Goal: Information Seeking & Learning: Check status

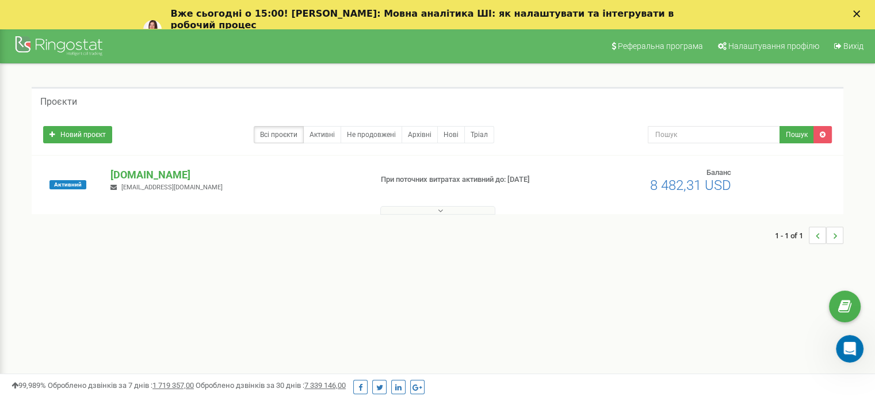
click at [128, 166] on div "Активний [DOMAIN_NAME] [EMAIL_ADDRESS][DOMAIN_NAME] При поточних витратах актив…" at bounding box center [437, 185] width 811 height 58
click at [129, 169] on p "[DOMAIN_NAME]" at bounding box center [235, 174] width 251 height 15
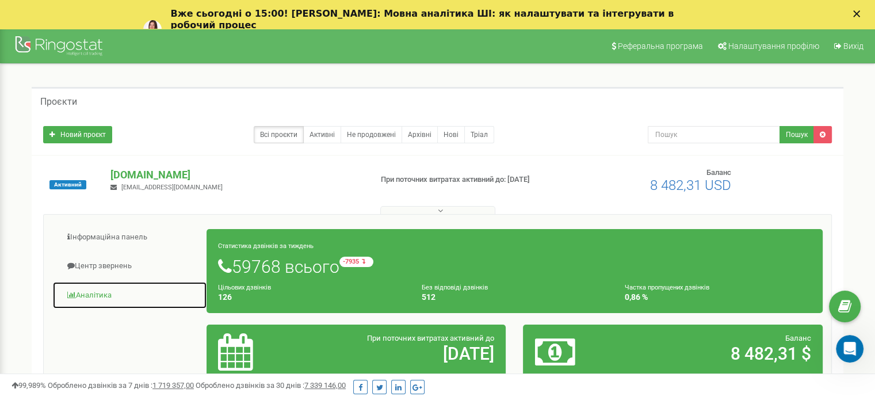
click at [107, 291] on link "Аналiтика" at bounding box center [129, 295] width 155 height 28
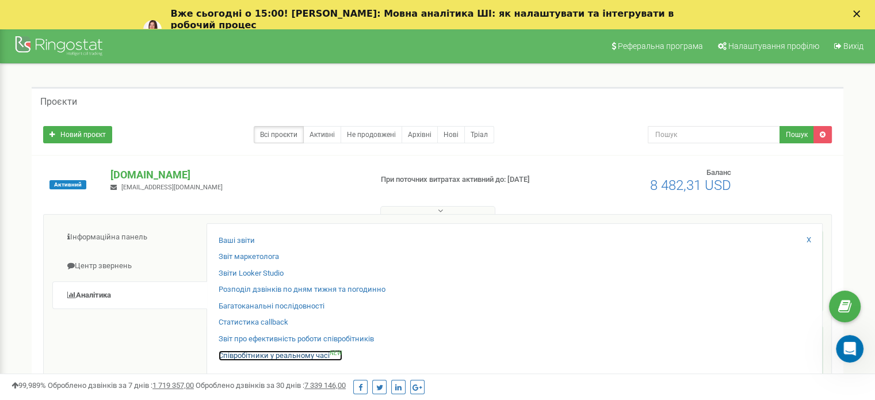
click at [258, 356] on link "Співробітники у реальному часі NEW" at bounding box center [281, 355] width 124 height 11
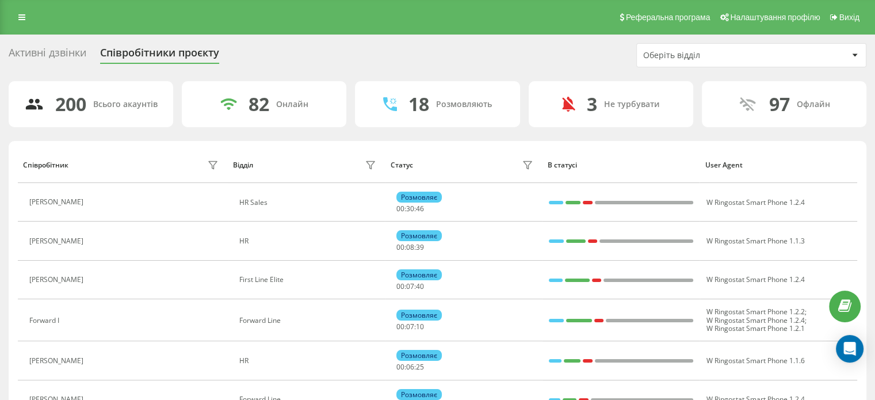
click at [737, 59] on div "Оберіть відділ" at bounding box center [751, 55] width 229 height 23
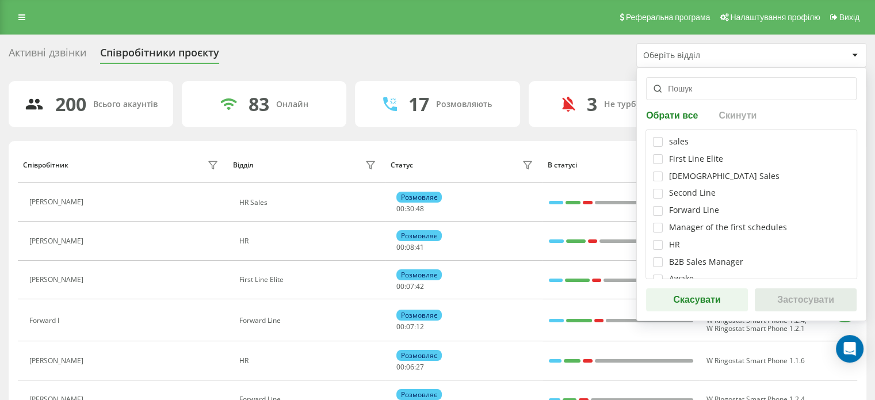
click at [664, 262] on div "B2B Sales Manager" at bounding box center [751, 262] width 197 height 10
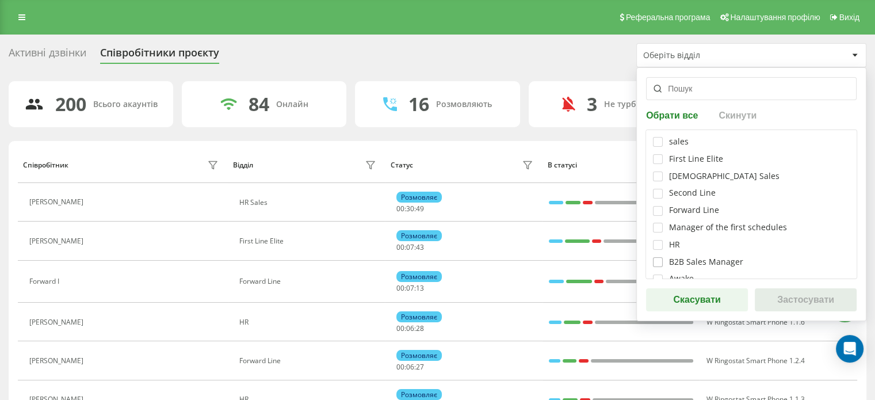
drag, startPoint x: 649, startPoint y: 261, endPoint x: 659, endPoint y: 261, distance: 9.8
click at [649, 259] on div "sales First Line Elite Methodist Sales Second Line Forward Line Manager of the …" at bounding box center [751, 204] width 212 height 150
click at [663, 262] on div "B2B Sales Manager" at bounding box center [751, 262] width 197 height 10
click at [656, 257] on label at bounding box center [658, 257] width 10 height 0
checkbox input "true"
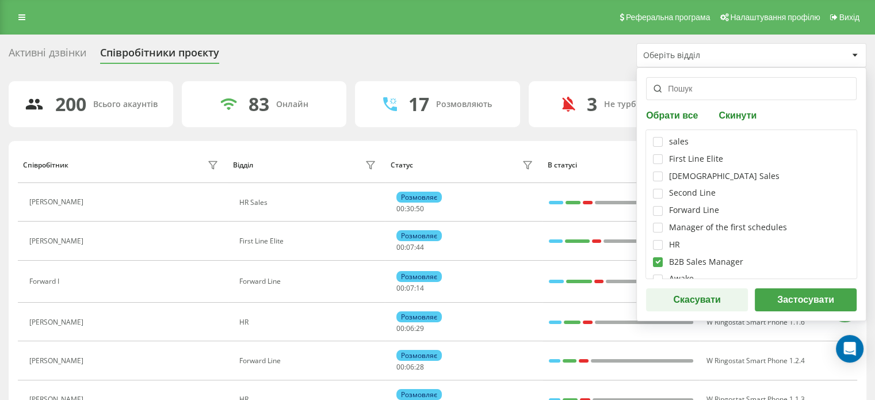
click at [782, 293] on button "Застосувати" at bounding box center [806, 299] width 102 height 23
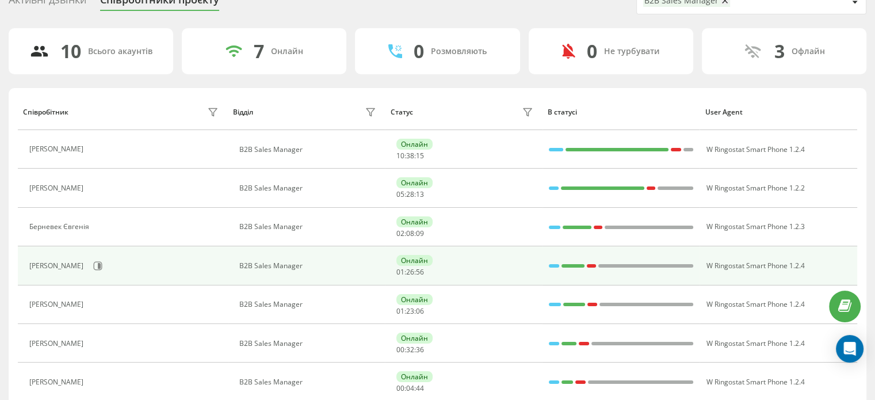
scroll to position [115, 0]
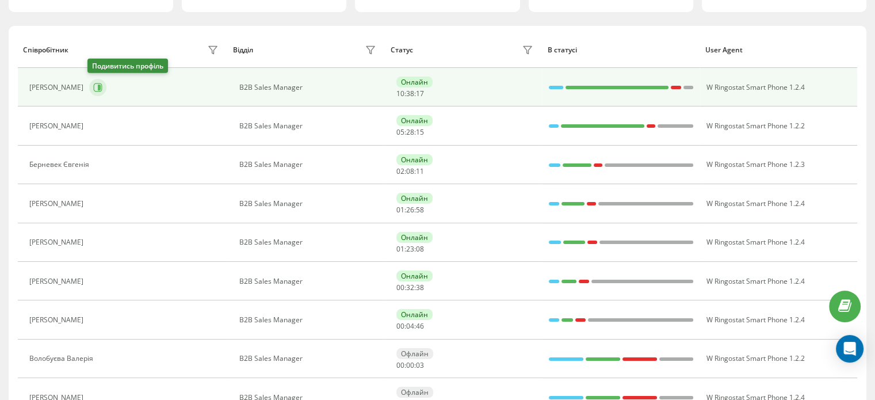
click at [102, 86] on button at bounding box center [97, 87] width 17 height 17
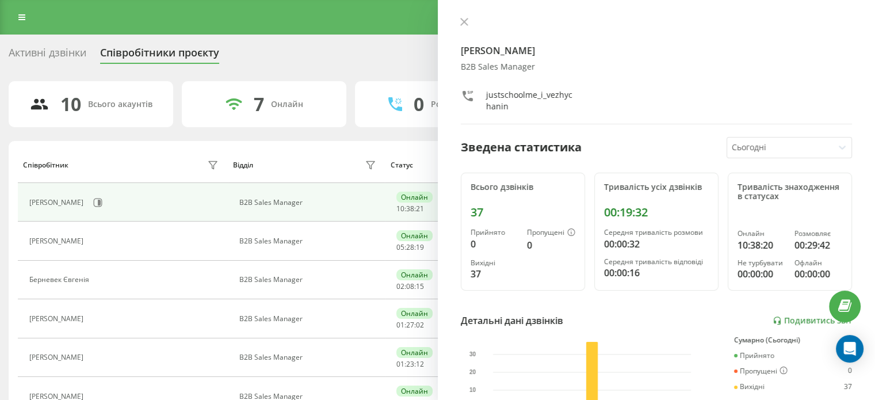
click at [457, 17] on div "Вежичанін Іван B2B Sales Manager justschoolme_i_vezhychanin Зведена статистика …" at bounding box center [657, 200] width 438 height 400
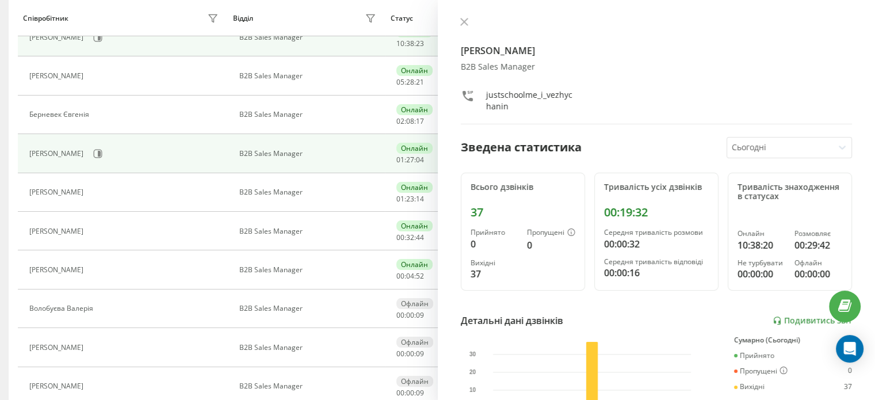
scroll to position [173, 0]
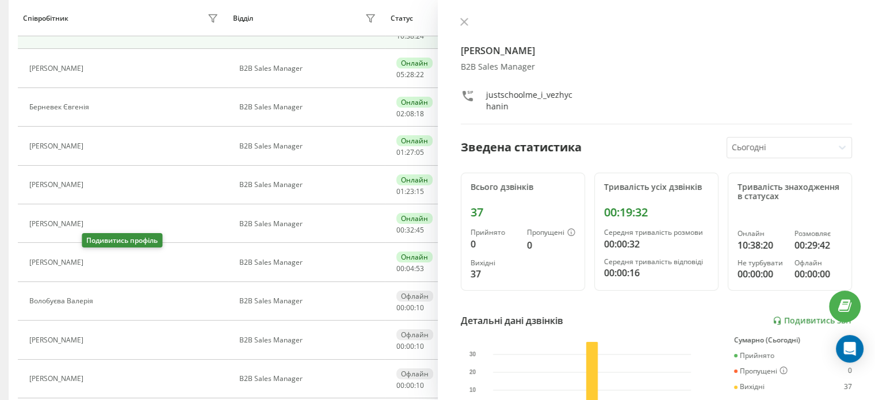
click at [92, 258] on icon at bounding box center [96, 262] width 9 height 9
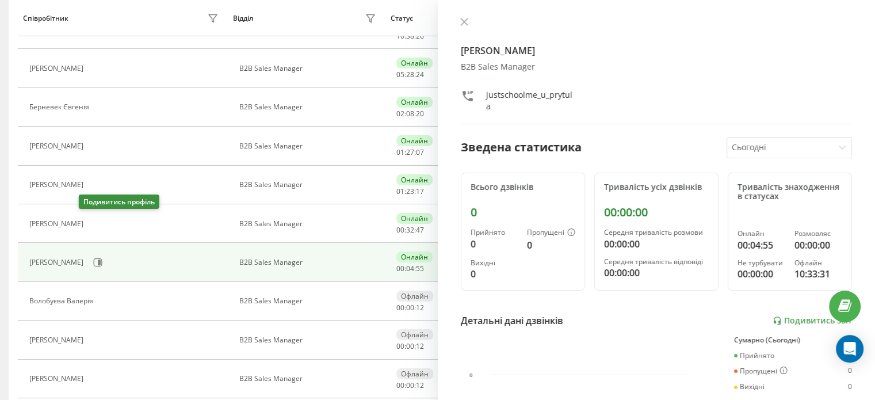
click at [96, 223] on icon at bounding box center [97, 224] width 3 height 6
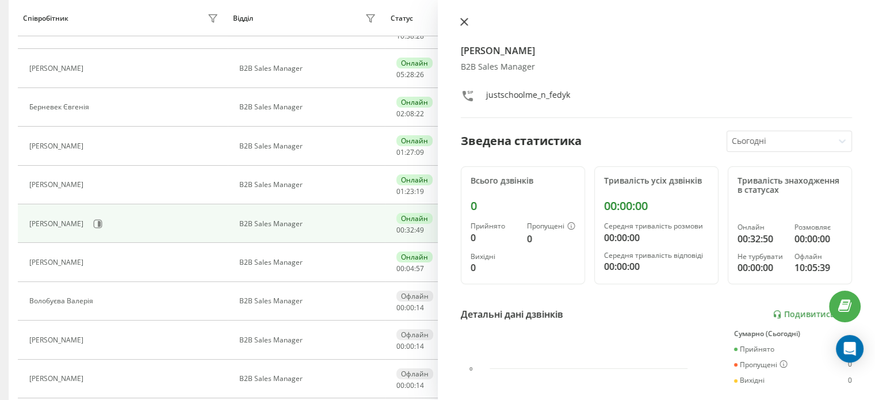
click at [465, 22] on icon at bounding box center [464, 22] width 8 height 8
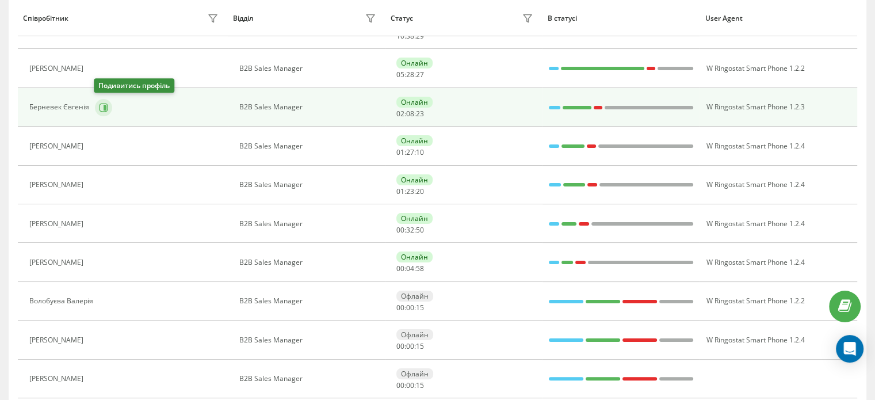
click at [108, 109] on button at bounding box center [103, 107] width 17 height 17
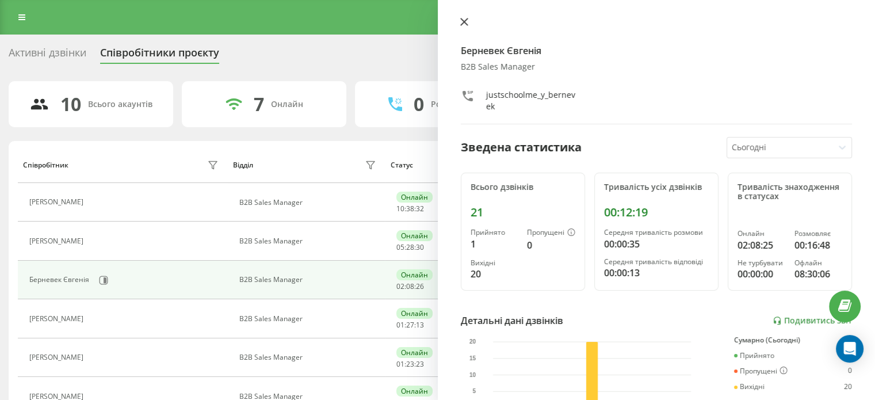
click at [462, 21] on icon at bounding box center [464, 22] width 8 height 8
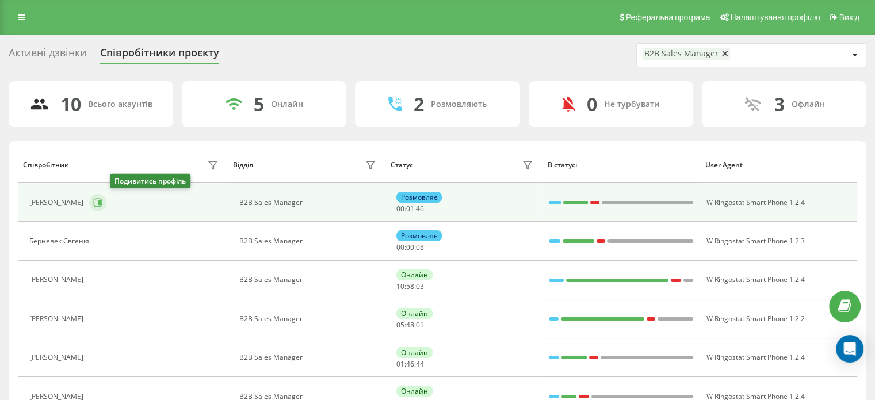
click at [102, 198] on icon at bounding box center [98, 202] width 9 height 9
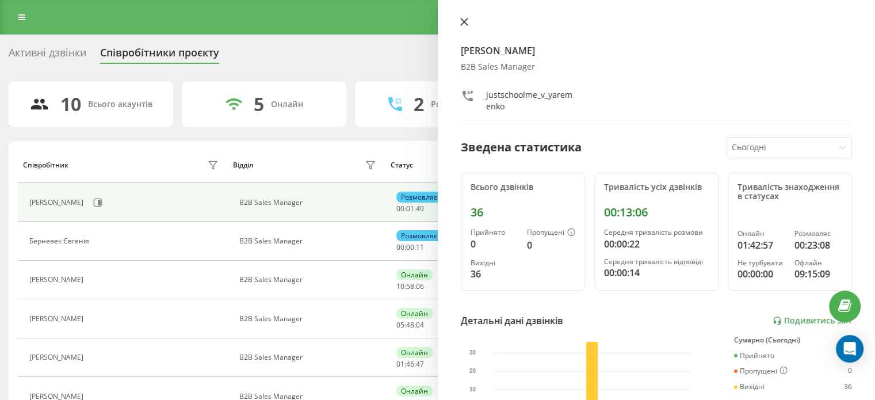
click at [466, 24] on icon at bounding box center [464, 22] width 8 height 8
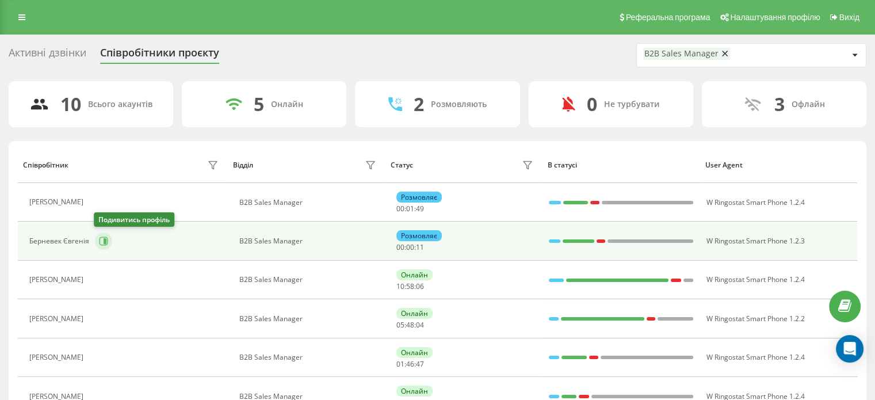
click at [108, 240] on button at bounding box center [103, 240] width 17 height 17
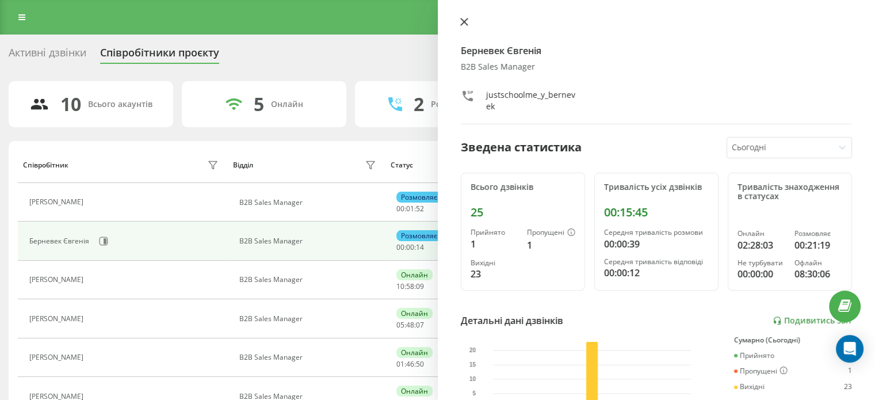
click at [467, 20] on icon at bounding box center [464, 22] width 8 height 8
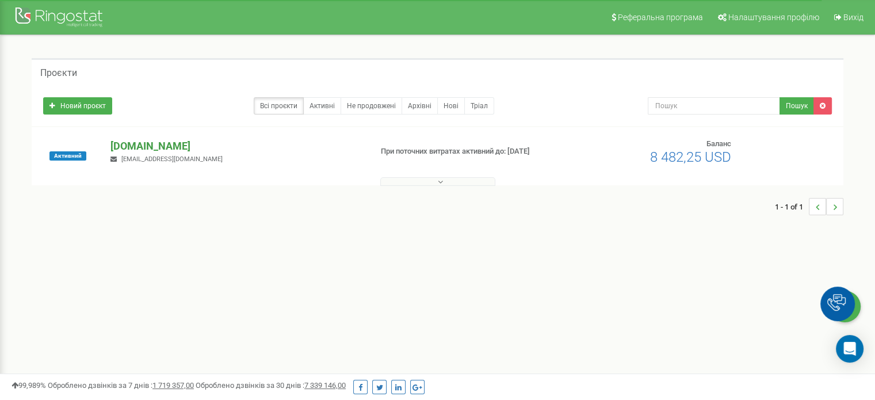
click at [143, 145] on p "[DOMAIN_NAME]" at bounding box center [235, 146] width 251 height 15
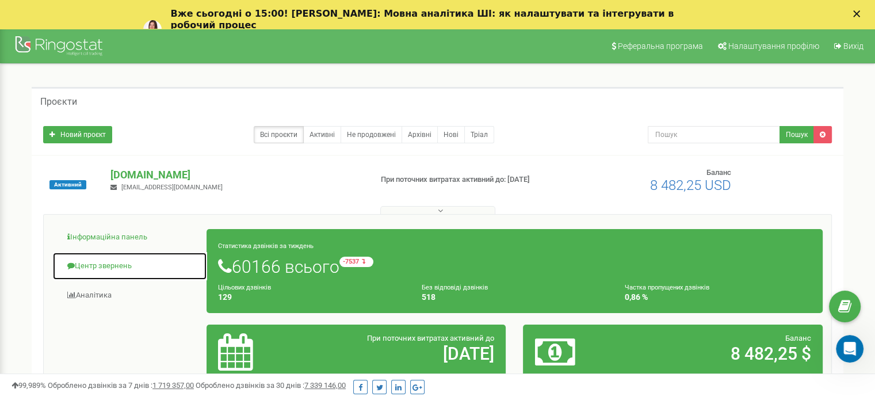
click at [118, 264] on link "Центр звернень" at bounding box center [129, 266] width 155 height 28
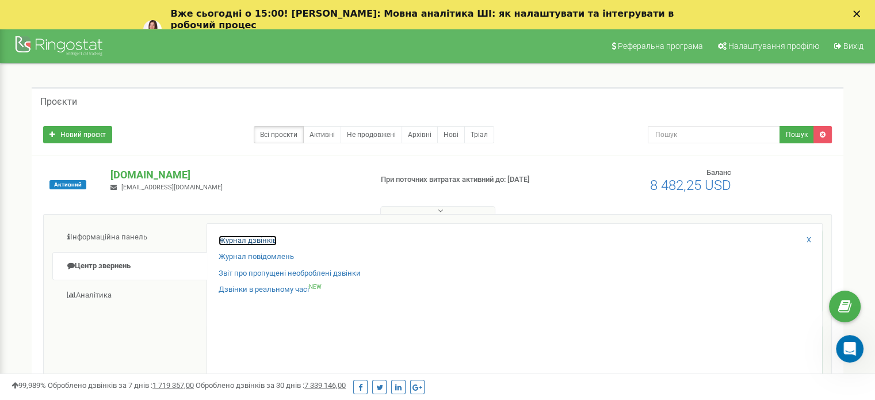
click at [228, 243] on link "Журнал дзвінків" at bounding box center [248, 240] width 58 height 11
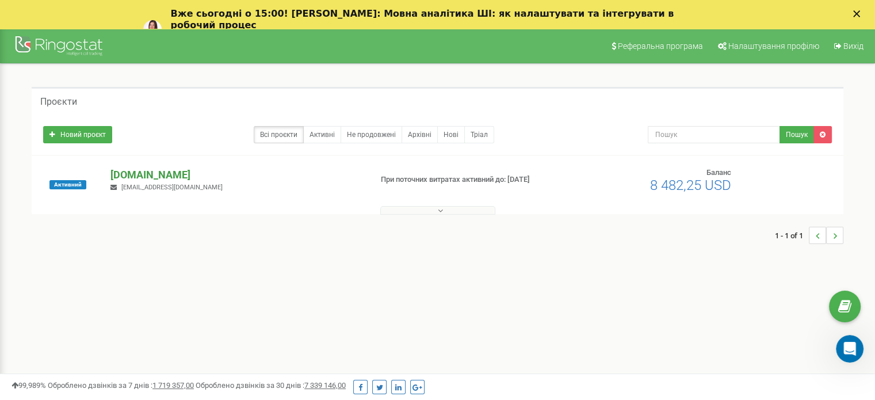
click at [170, 170] on p "[DOMAIN_NAME]" at bounding box center [235, 174] width 251 height 15
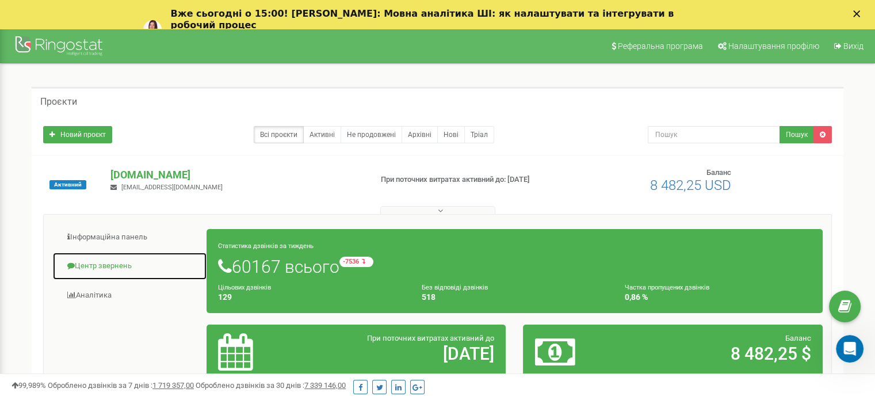
click at [110, 259] on link "Центр звернень" at bounding box center [129, 266] width 155 height 28
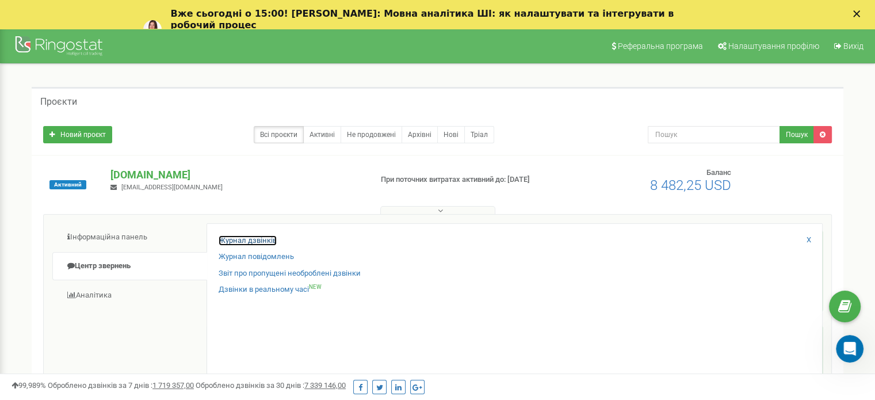
click at [223, 238] on link "Журнал дзвінків" at bounding box center [248, 240] width 58 height 11
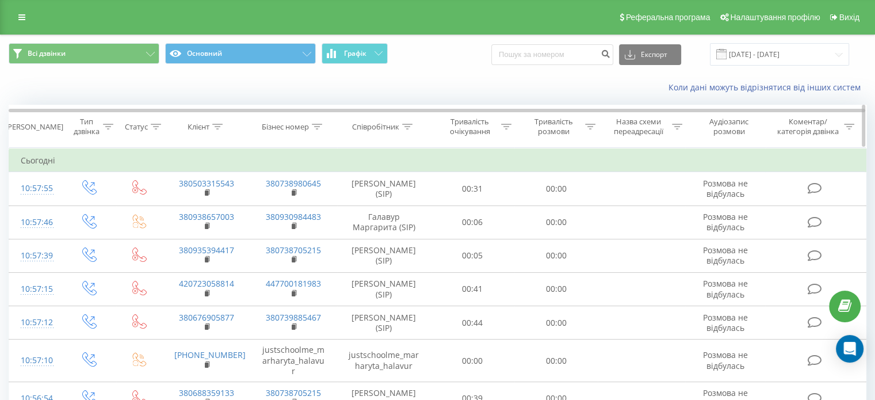
click at [404, 124] on icon at bounding box center [407, 127] width 10 height 6
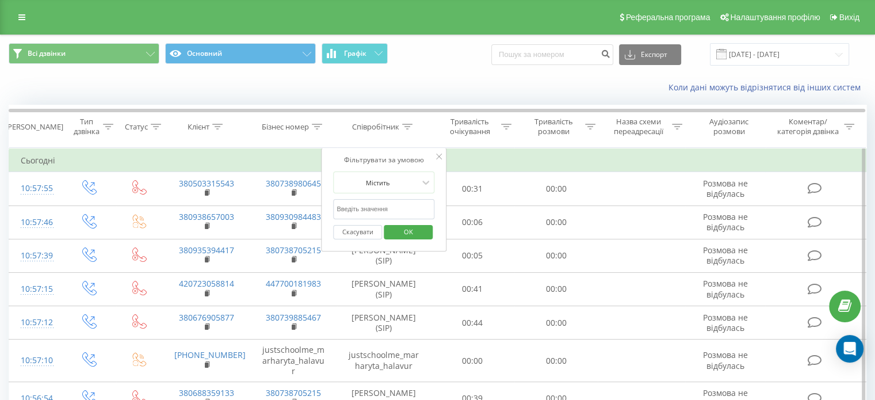
click at [388, 202] on input "text" at bounding box center [383, 209] width 101 height 20
type input "берневек"
click at [422, 230] on span "OK" at bounding box center [408, 232] width 32 height 18
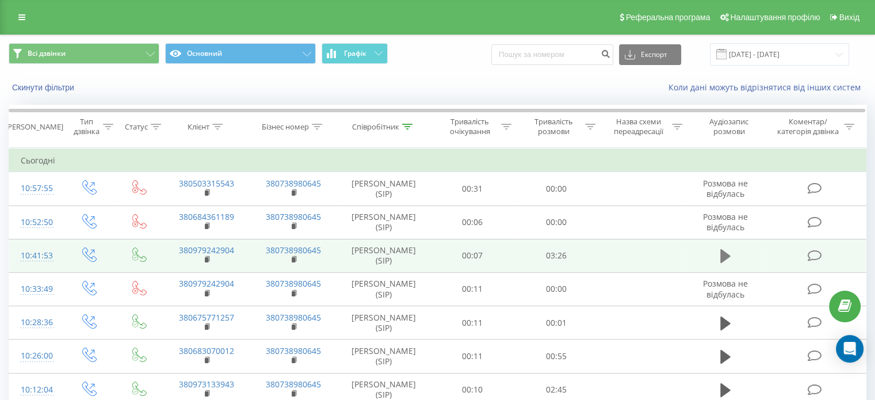
click at [726, 256] on icon at bounding box center [725, 256] width 10 height 14
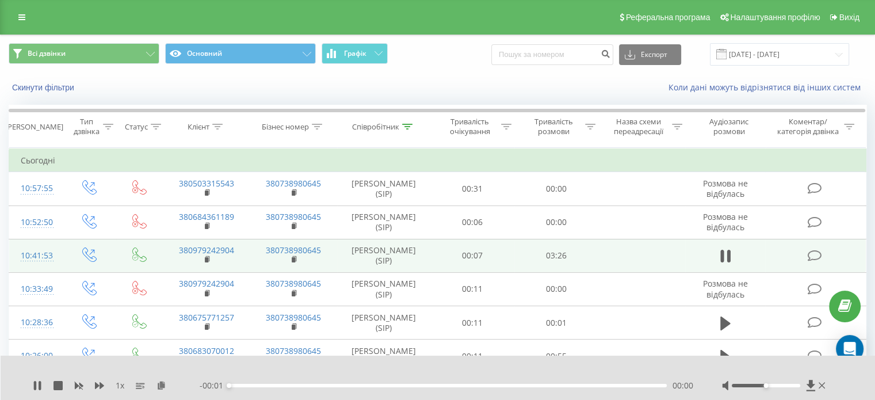
click at [635, 386] on div "00:00" at bounding box center [448, 385] width 438 height 3
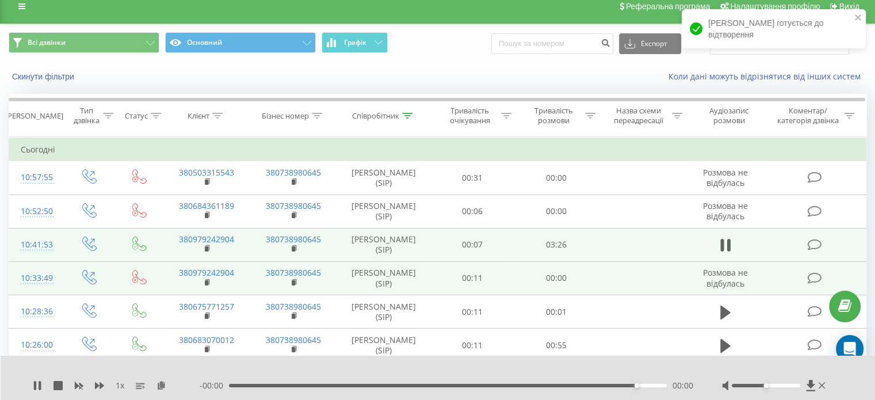
scroll to position [115, 0]
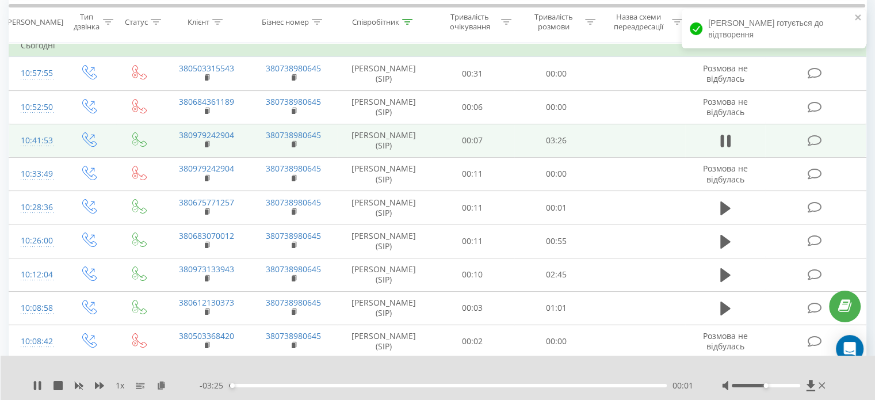
click at [648, 386] on div "00:01" at bounding box center [448, 385] width 438 height 3
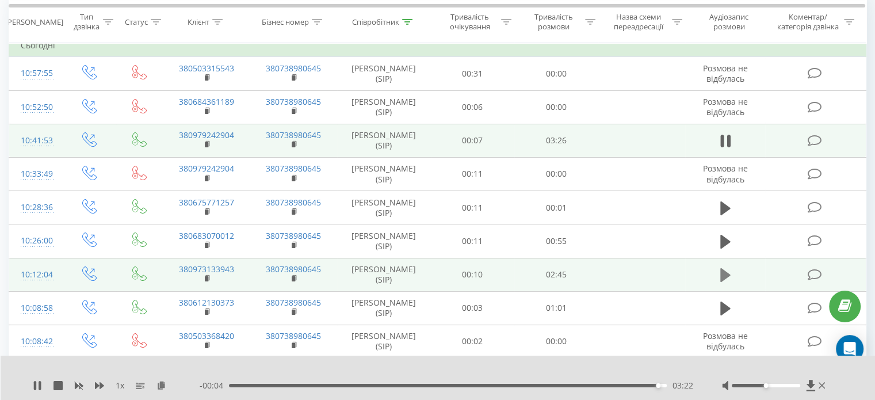
click at [721, 276] on icon at bounding box center [725, 275] width 10 height 14
click at [633, 386] on div "02:32" at bounding box center [448, 385] width 438 height 3
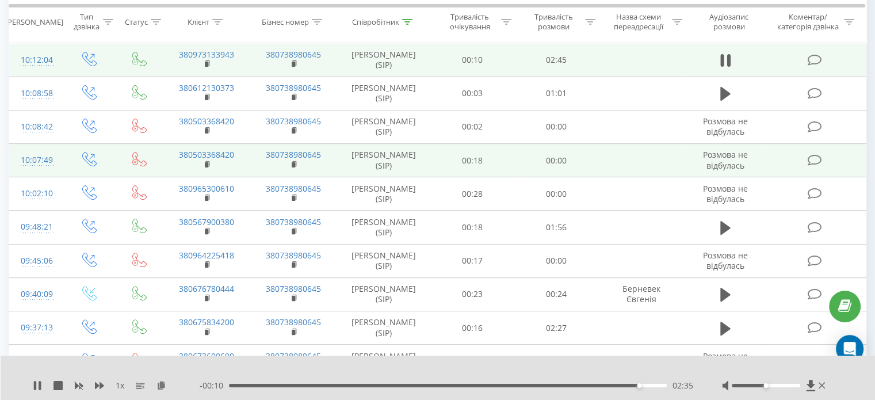
scroll to position [345, 0]
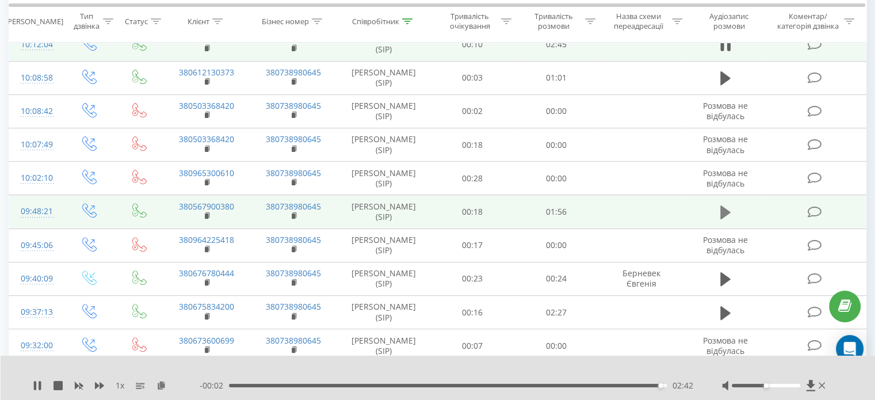
click at [726, 204] on icon at bounding box center [725, 212] width 10 height 16
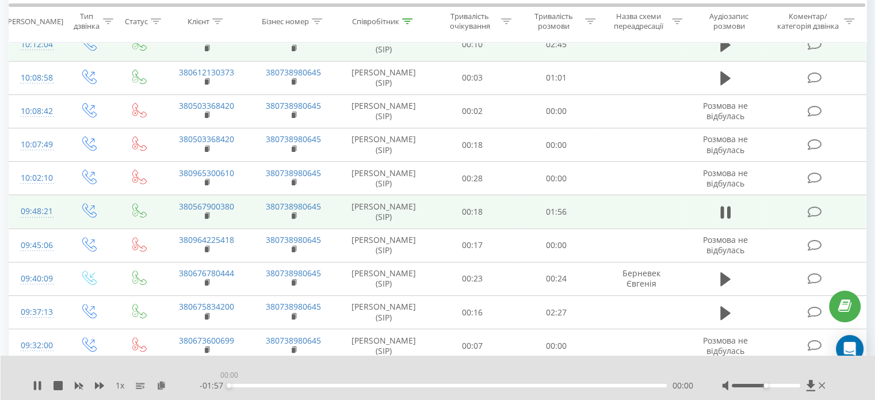
click at [640, 386] on div "00:00" at bounding box center [448, 385] width 438 height 3
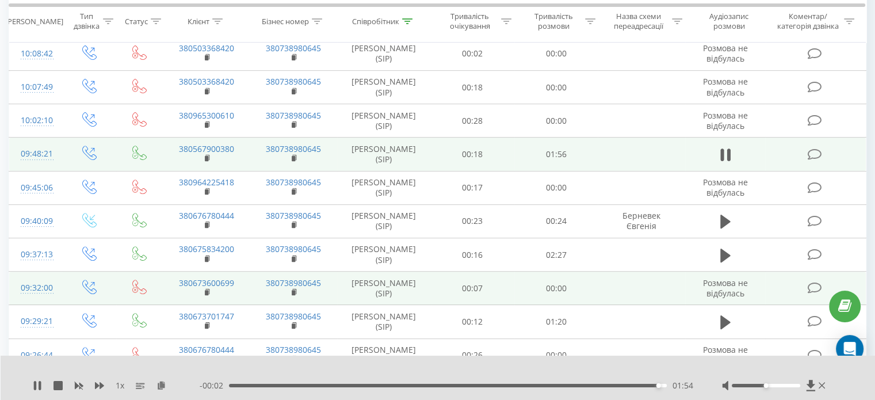
scroll to position [460, 0]
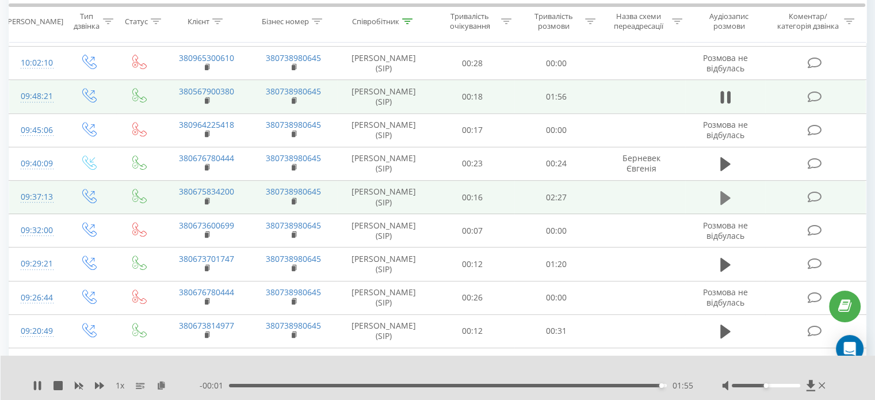
click at [723, 194] on icon at bounding box center [725, 197] width 10 height 14
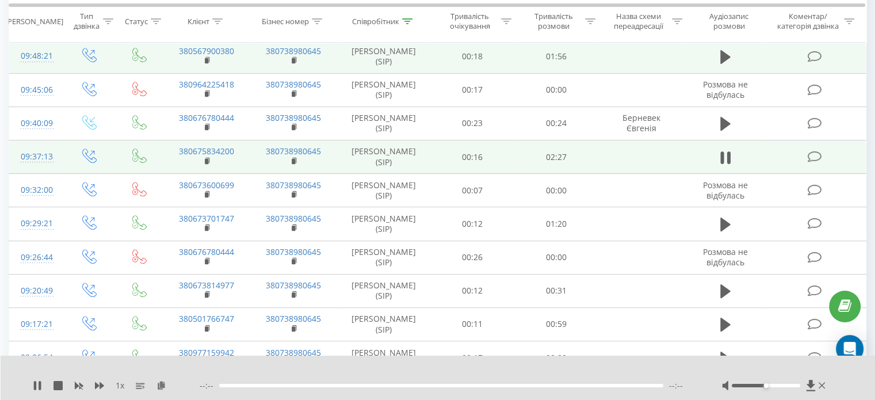
scroll to position [518, 0]
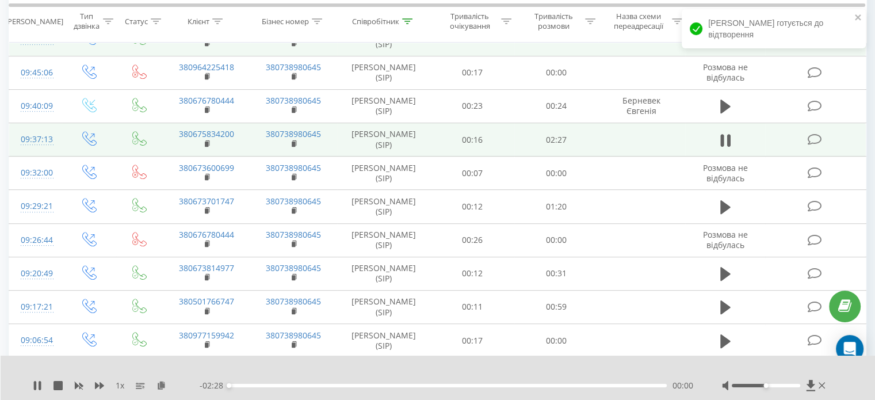
click at [633, 386] on div "00:00" at bounding box center [448, 385] width 438 height 3
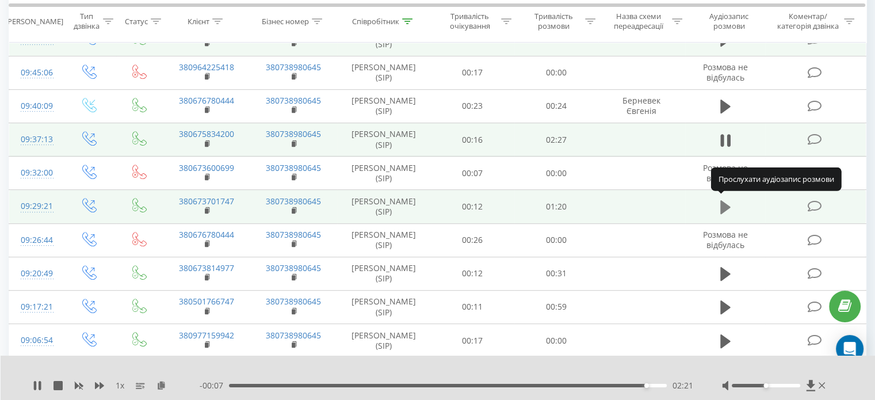
click at [725, 206] on icon at bounding box center [725, 207] width 10 height 14
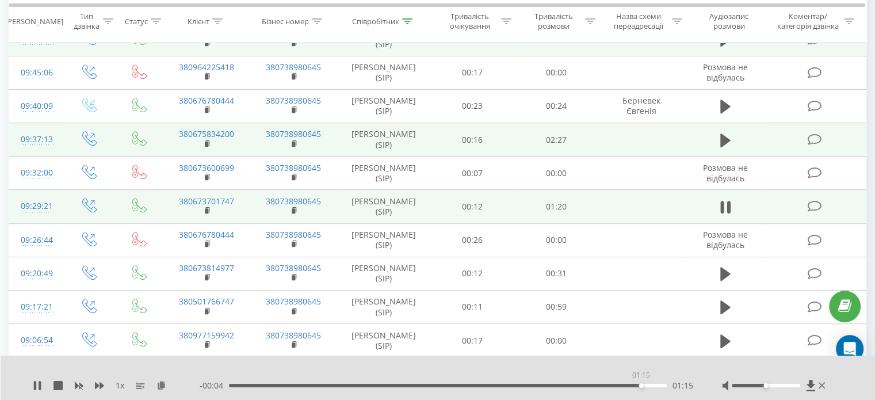
click at [641, 385] on div "01:15" at bounding box center [448, 385] width 438 height 3
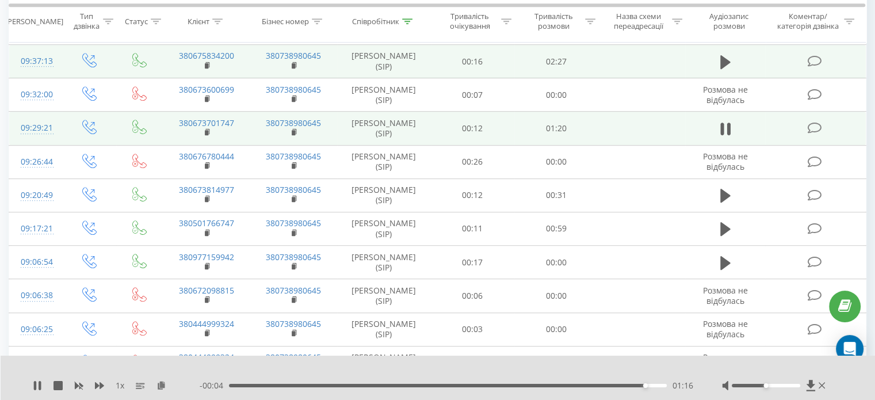
scroll to position [672, 0]
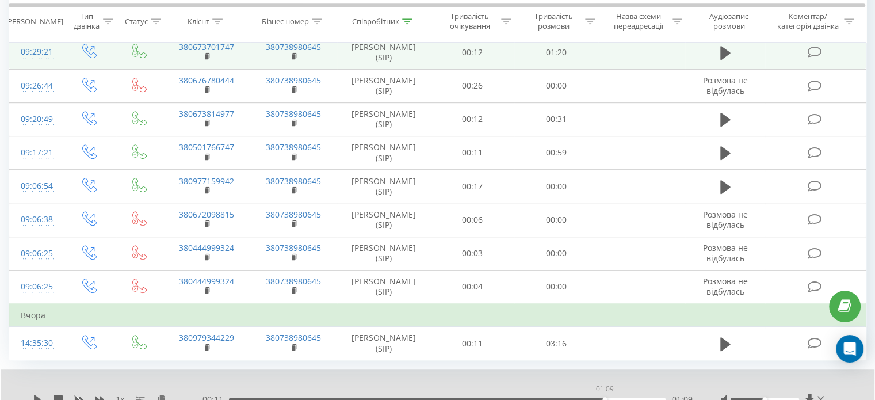
click at [604, 397] on div "01:09" at bounding box center [447, 398] width 437 height 3
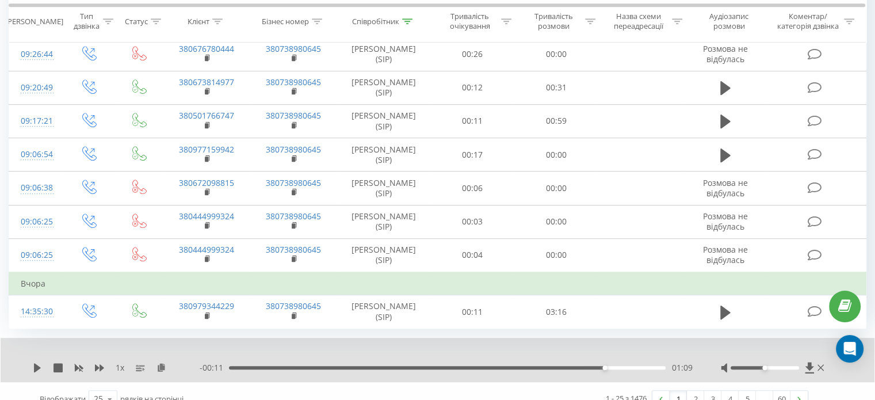
scroll to position [715, 0]
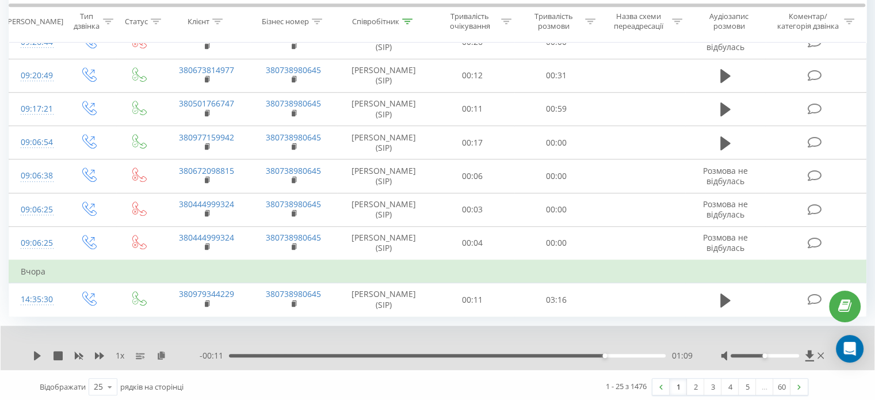
click at [615, 354] on div "01:09" at bounding box center [447, 355] width 437 height 3
click at [32, 349] on div "1 x - 00:09 01:11 01:11" at bounding box center [438, 348] width 874 height 44
click at [820, 353] on icon at bounding box center [820, 355] width 6 height 9
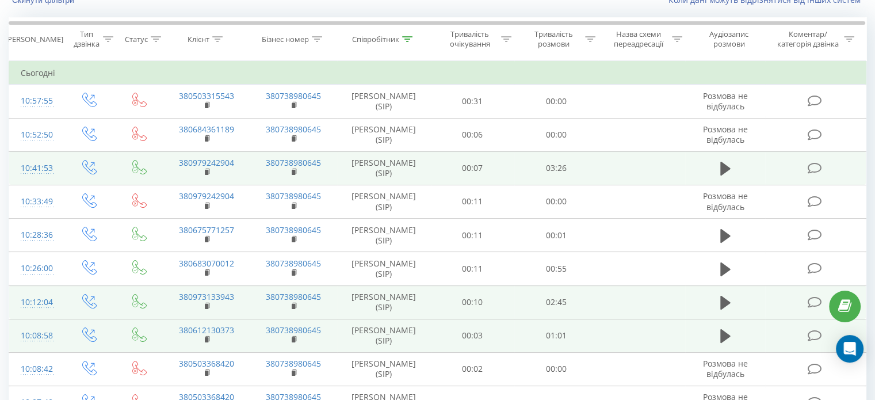
scroll to position [39, 0]
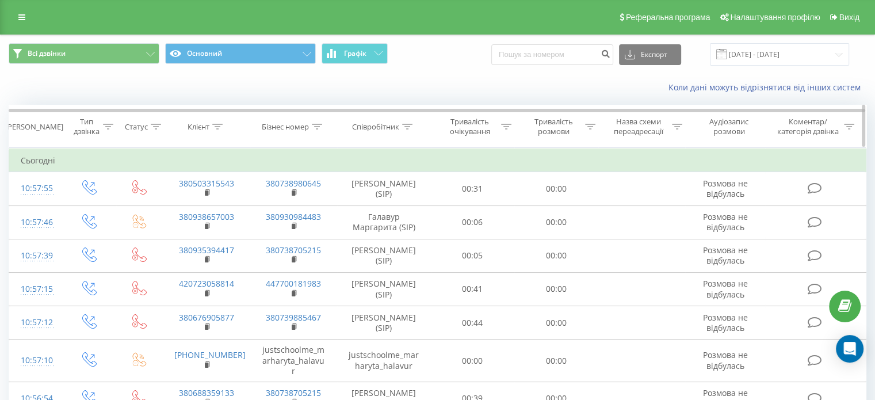
click at [413, 124] on div "Співробітник" at bounding box center [384, 127] width 94 height 10
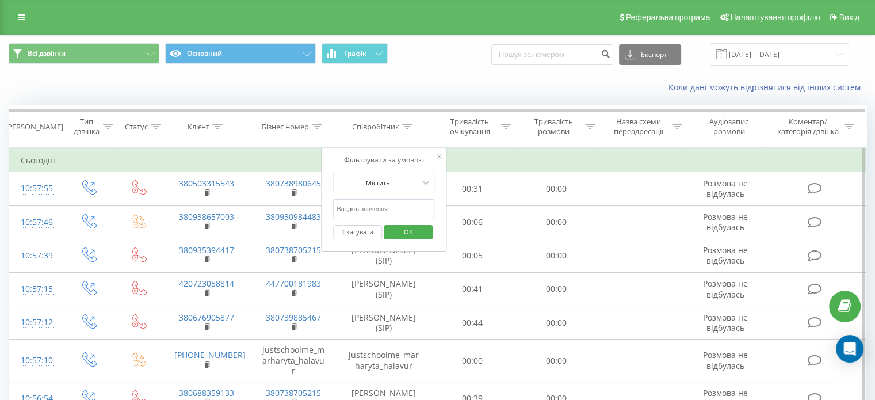
click at [405, 211] on input "text" at bounding box center [383, 209] width 101 height 20
